Goal: Information Seeking & Learning: Learn about a topic

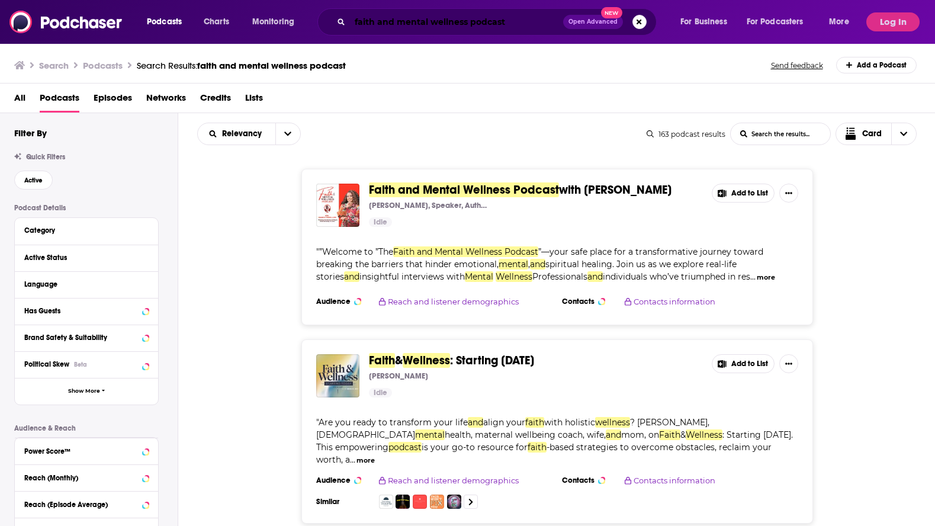
click at [536, 24] on input "faith and mental wellness podcast" at bounding box center [456, 21] width 213 height 19
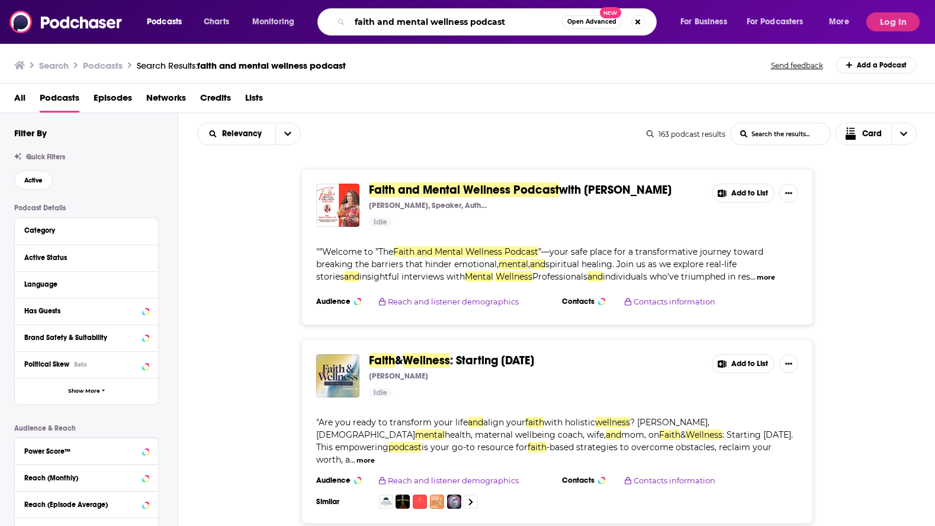
click at [536, 24] on input "faith and mental wellness podcast" at bounding box center [456, 21] width 212 height 19
type input "The Oddcast"
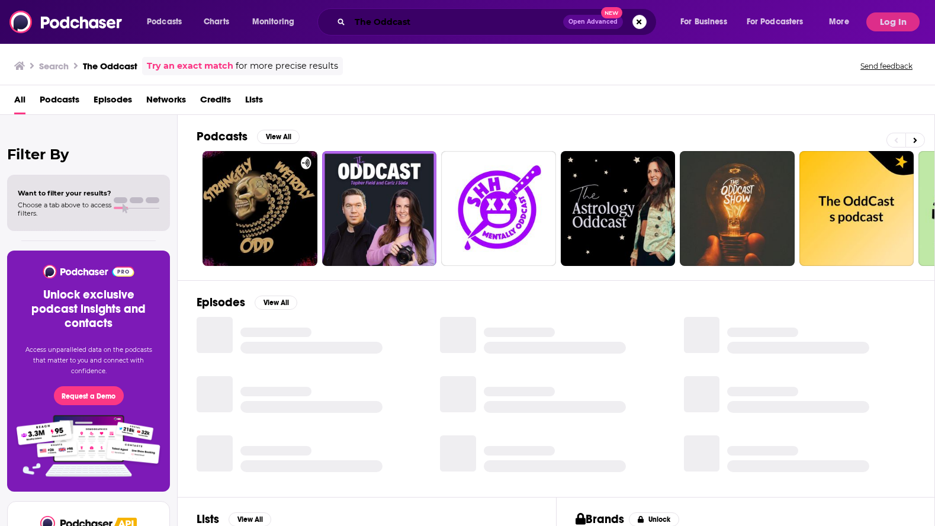
click at [483, 21] on input "The Oddcast" at bounding box center [456, 21] width 213 height 19
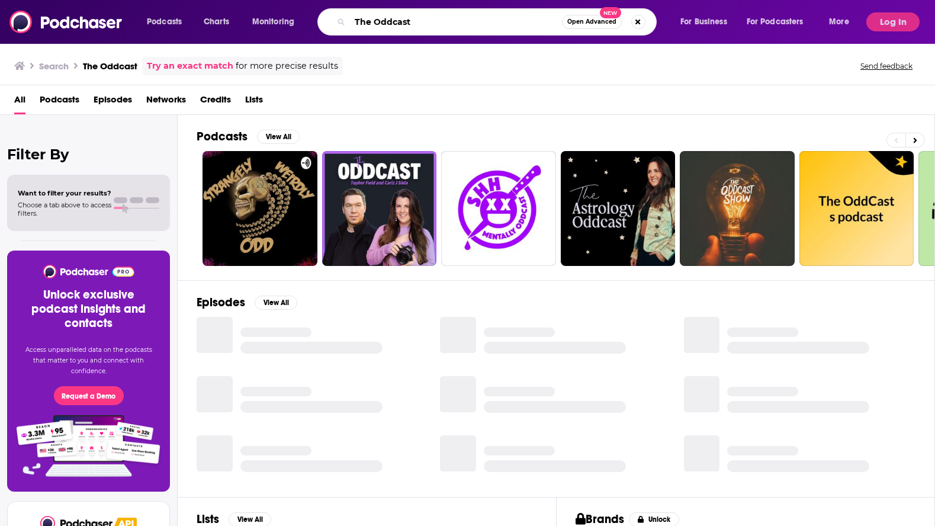
click at [483, 21] on input "The Oddcast" at bounding box center [456, 21] width 212 height 19
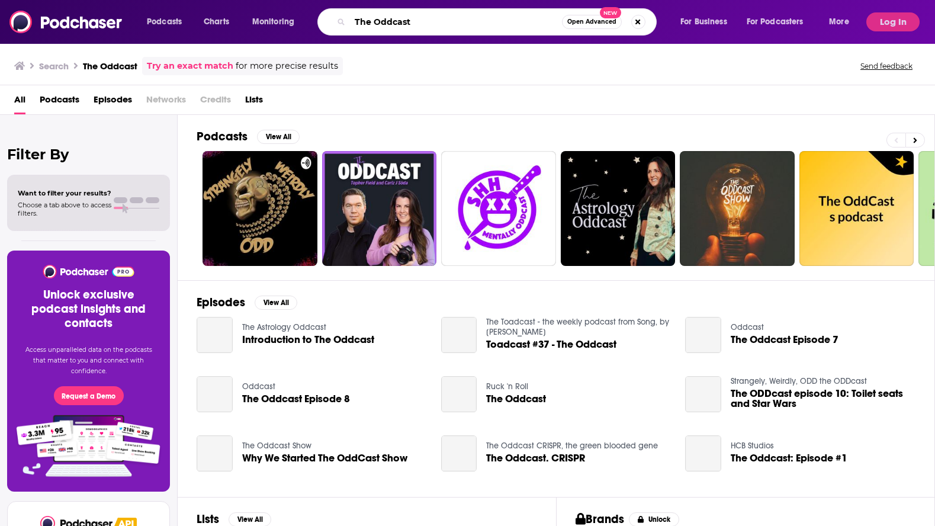
click at [483, 21] on input "The Oddcast" at bounding box center [456, 21] width 212 height 19
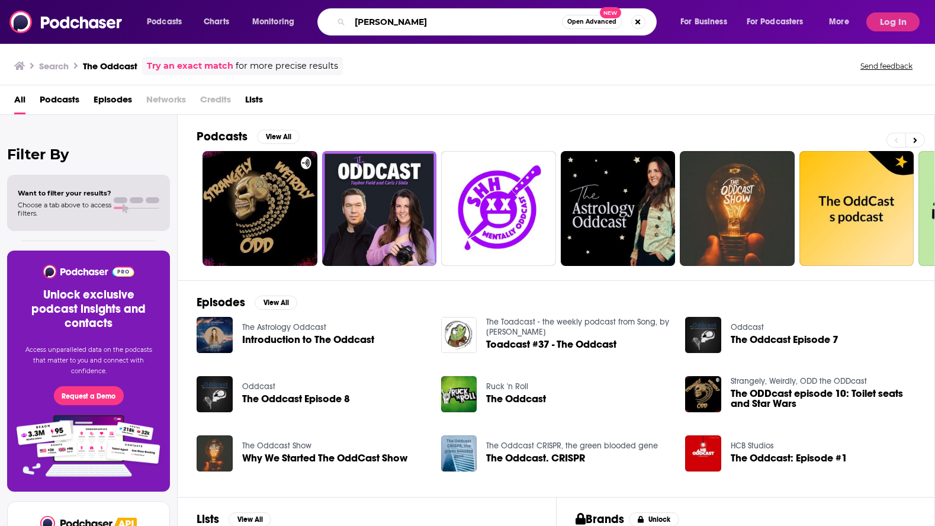
type input "[PERSON_NAME]"
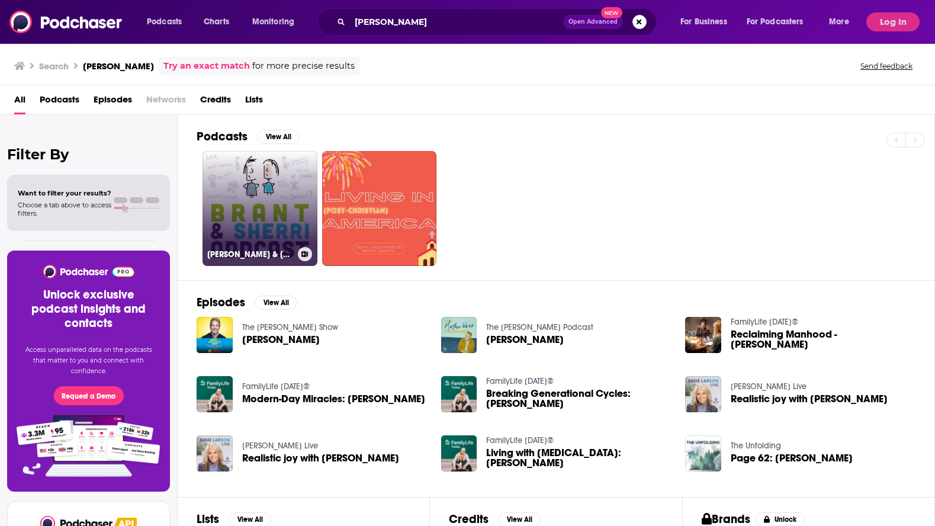
click at [266, 202] on link "[PERSON_NAME] & [PERSON_NAME] Oddcast" at bounding box center [260, 208] width 115 height 115
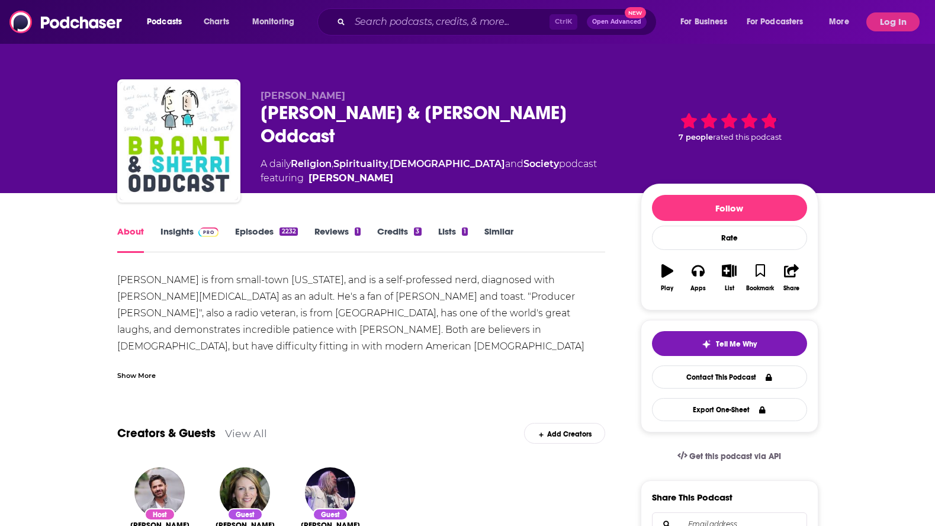
click at [188, 231] on link "Insights" at bounding box center [189, 239] width 59 height 27
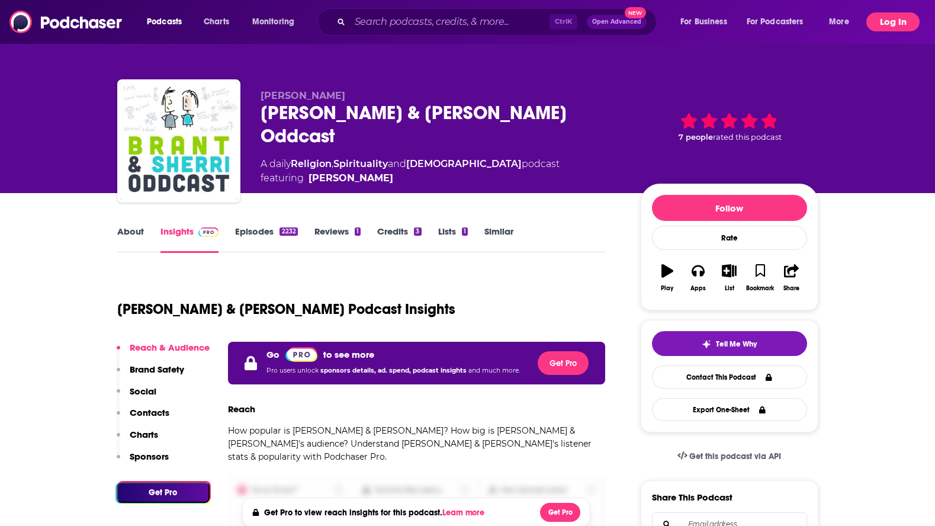
click at [905, 23] on button "Log In" at bounding box center [892, 21] width 53 height 19
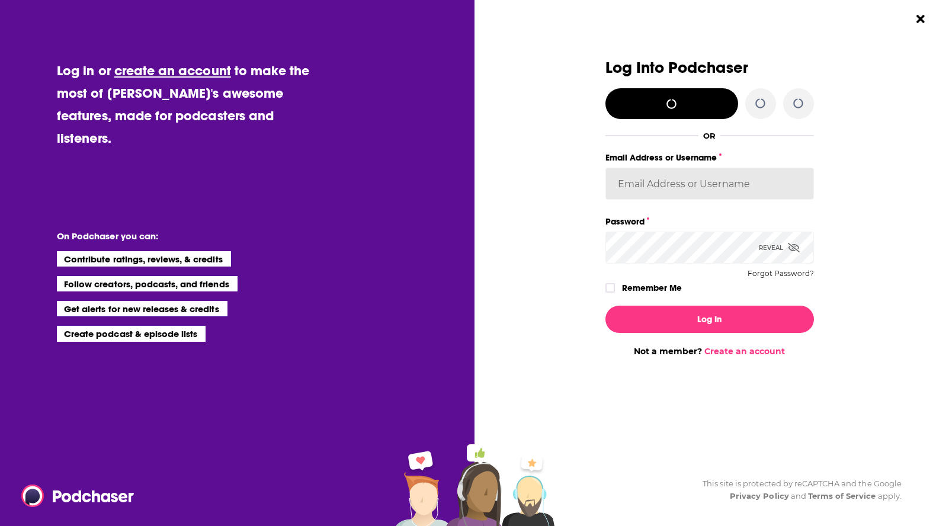
type input "ElizabethHawkins"
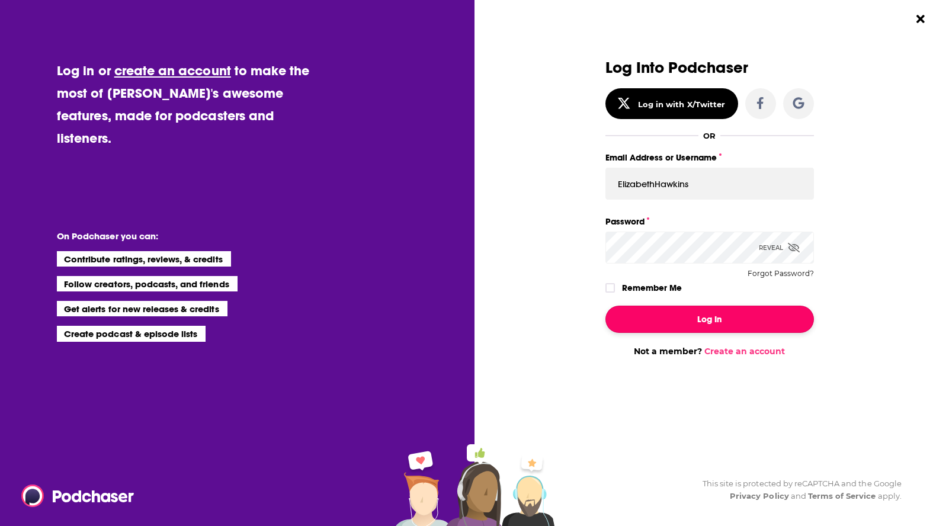
click at [729, 308] on button "Log In" at bounding box center [709, 319] width 208 height 27
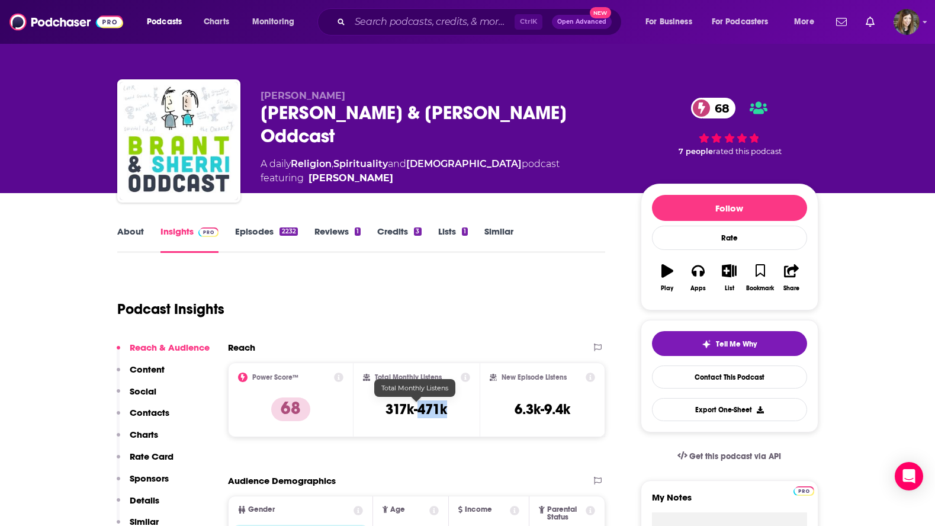
drag, startPoint x: 452, startPoint y: 407, endPoint x: 420, endPoint y: 409, distance: 32.1
click at [420, 409] on div "Total Monthly Listens 317k-471k" at bounding box center [416, 399] width 107 height 54
drag, startPoint x: 420, startPoint y: 409, endPoint x: 436, endPoint y: 409, distance: 15.4
copy h3 "471k"
